Goal: Navigation & Orientation: Find specific page/section

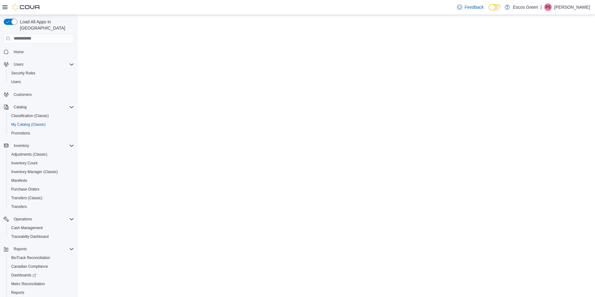
select select "**********"
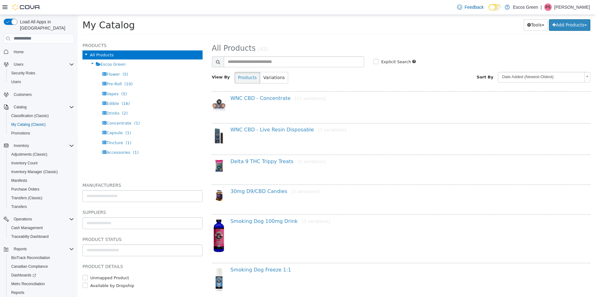
click at [27, 48] on span "Home" at bounding box center [42, 52] width 63 height 8
